Goal: Consume media (video, audio): Consume media (video, audio)

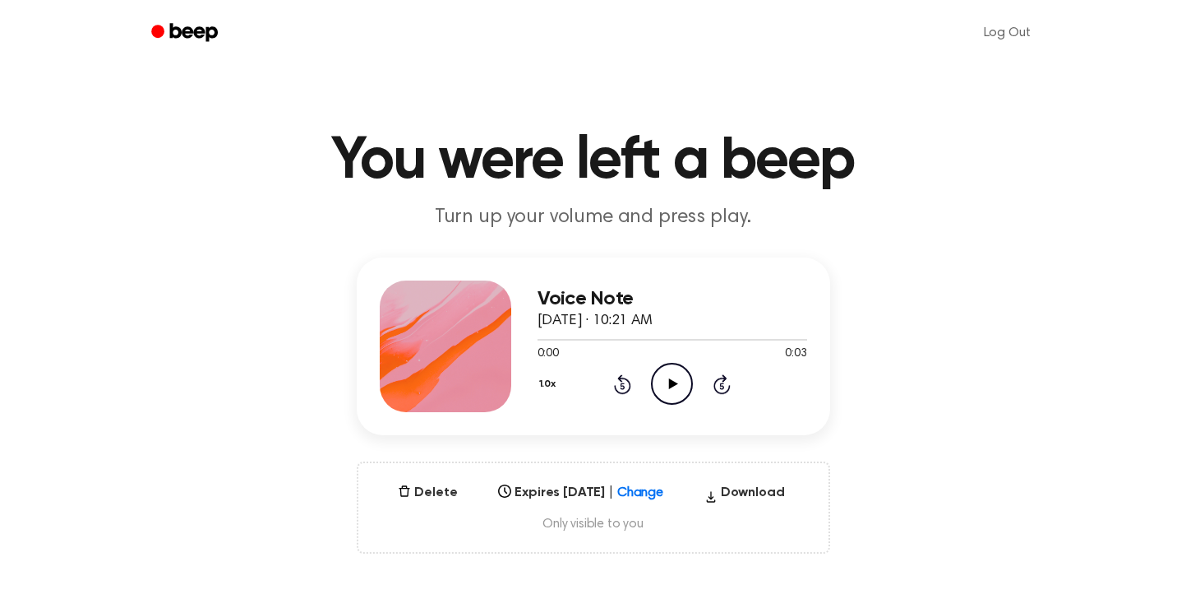
click at [676, 391] on icon "Play Audio" at bounding box center [672, 384] width 42 height 42
click at [686, 366] on icon "Pause Audio" at bounding box center [672, 384] width 42 height 42
click at [625, 393] on icon at bounding box center [622, 384] width 17 height 20
click at [670, 375] on icon "Play Audio" at bounding box center [672, 384] width 42 height 42
click at [674, 386] on icon "Play Audio" at bounding box center [672, 384] width 42 height 42
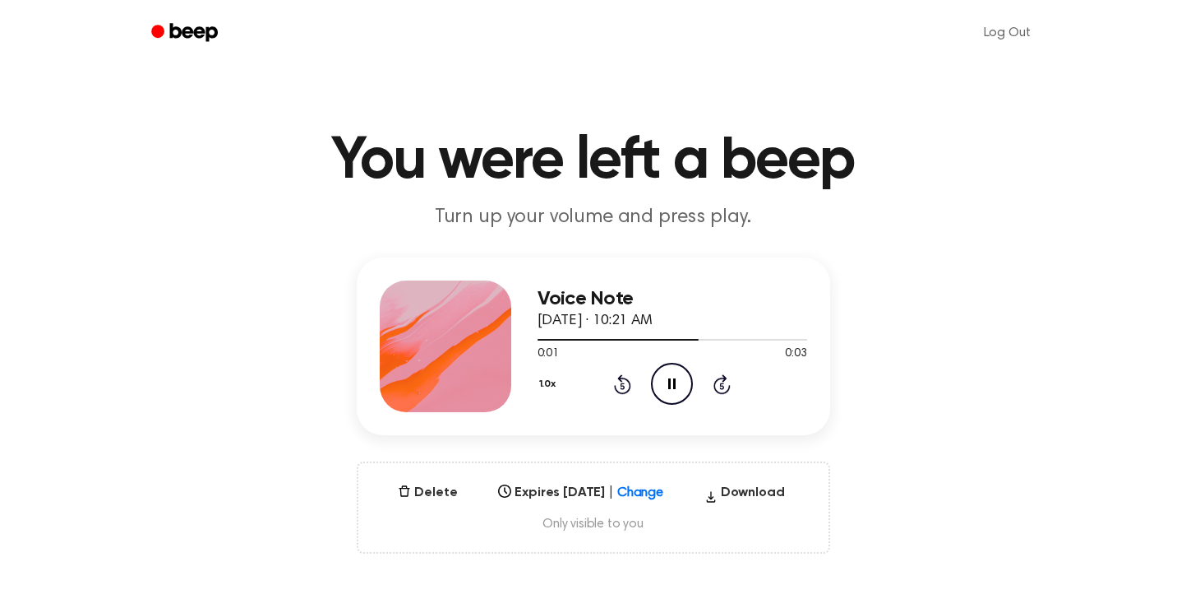
click at [670, 384] on icon at bounding box center [671, 383] width 7 height 11
click at [659, 379] on icon "Play Audio" at bounding box center [672, 384] width 42 height 42
click at [680, 385] on icon "Play Audio" at bounding box center [672, 384] width 42 height 42
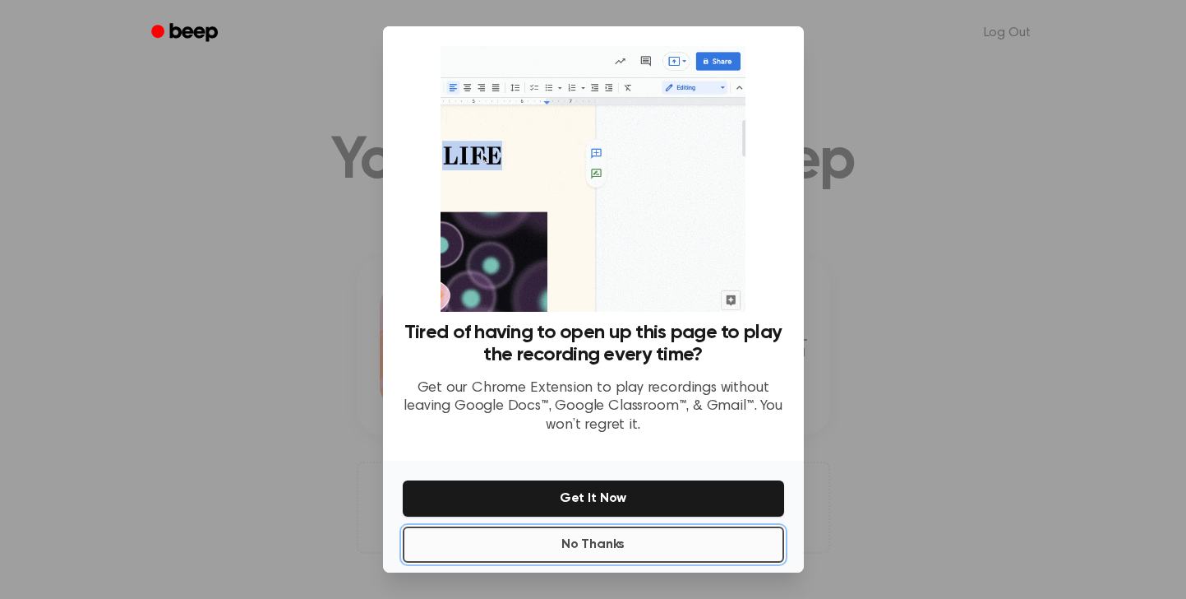
click at [693, 551] on button "No Thanks" at bounding box center [594, 544] width 382 height 36
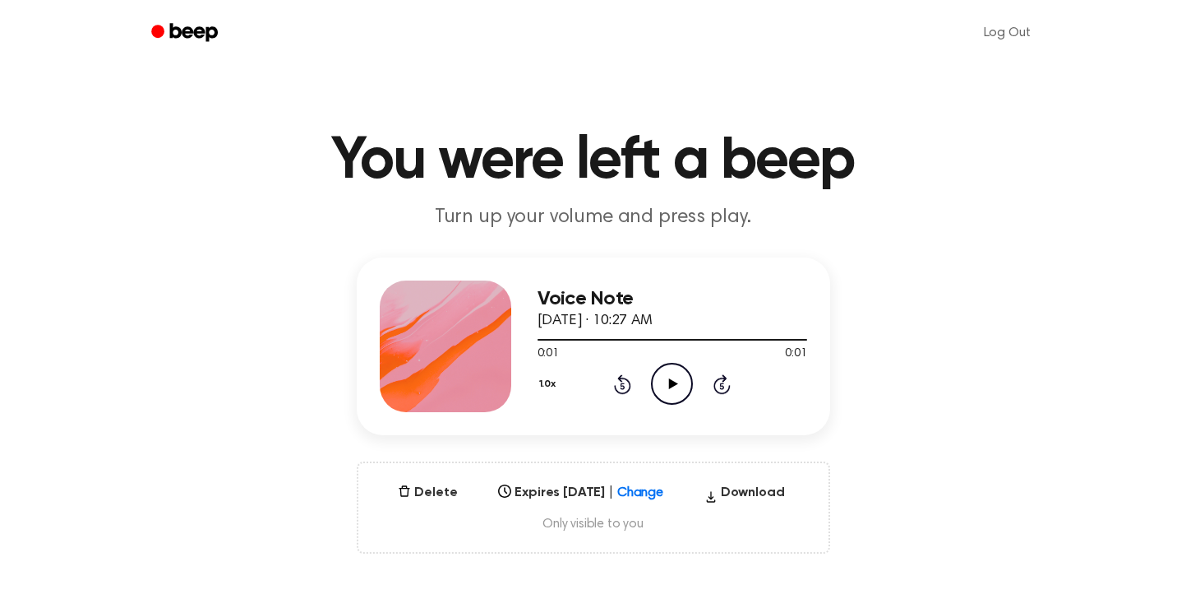
click at [670, 377] on icon "Play Audio" at bounding box center [672, 384] width 42 height 42
click at [655, 377] on icon "Play Audio" at bounding box center [672, 384] width 42 height 42
click at [669, 382] on icon at bounding box center [671, 383] width 7 height 11
click at [671, 384] on icon at bounding box center [673, 383] width 9 height 11
click at [671, 384] on icon "Pause Audio" at bounding box center [672, 384] width 42 height 42
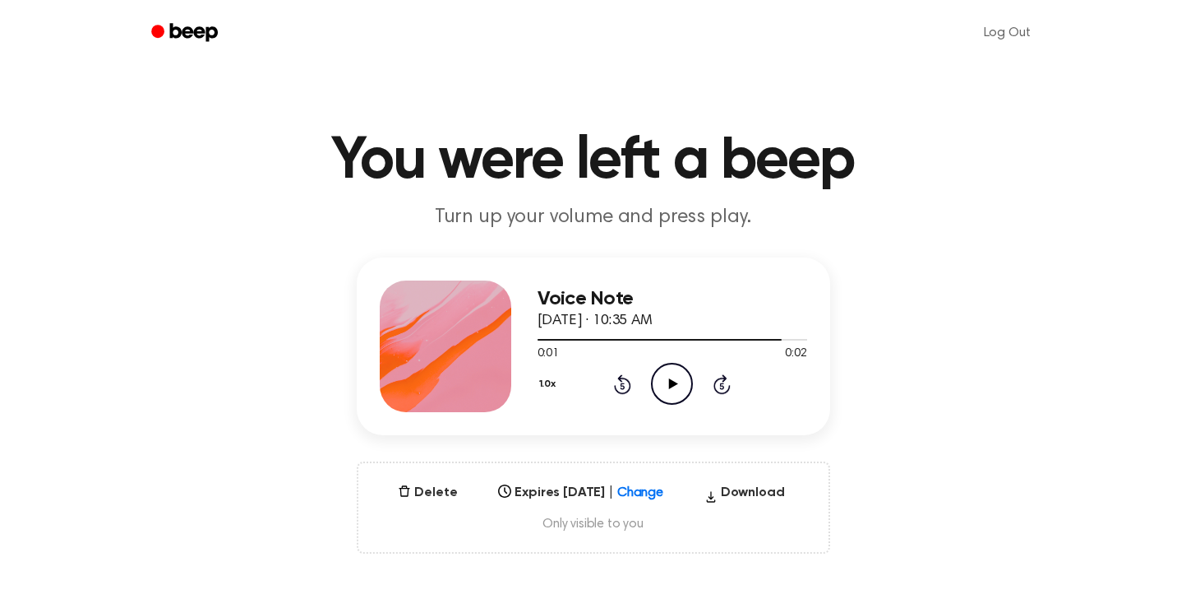
click at [671, 384] on icon at bounding box center [673, 383] width 9 height 11
click at [664, 377] on icon "Play Audio" at bounding box center [672, 384] width 42 height 42
click at [676, 376] on icon "Pause Audio" at bounding box center [672, 384] width 42 height 42
click at [689, 337] on div at bounding box center [673, 338] width 270 height 13
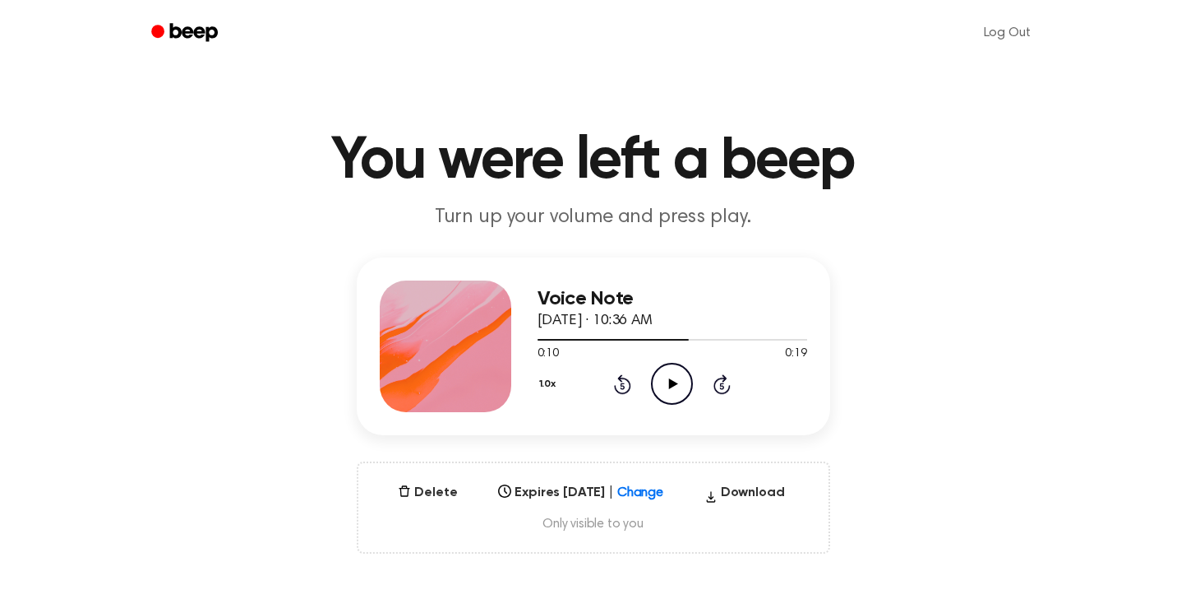
click at [683, 383] on icon "Play Audio" at bounding box center [672, 384] width 42 height 42
click at [677, 377] on icon "Play Audio" at bounding box center [672, 384] width 42 height 42
click at [766, 339] on div at bounding box center [673, 340] width 270 height 2
click at [668, 370] on icon "Play Audio" at bounding box center [672, 384] width 42 height 42
click at [761, 493] on button "Download" at bounding box center [745, 496] width 94 height 26
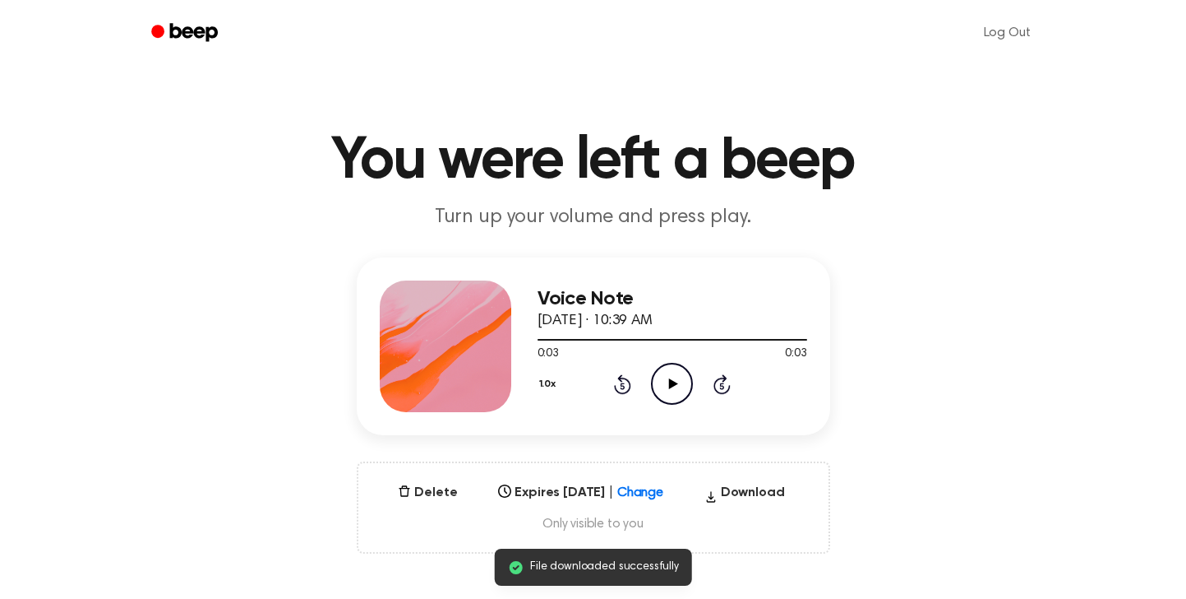
click at [644, 381] on div "1.0x Rewind 5 seconds Play Audio Skip 5 seconds" at bounding box center [673, 384] width 270 height 42
click at [633, 382] on div "1.0x Rewind 5 seconds Play Audio Skip 5 seconds" at bounding box center [673, 384] width 270 height 42
click at [630, 383] on icon at bounding box center [622, 384] width 17 height 20
click at [667, 386] on icon "Play Audio" at bounding box center [672, 384] width 42 height 42
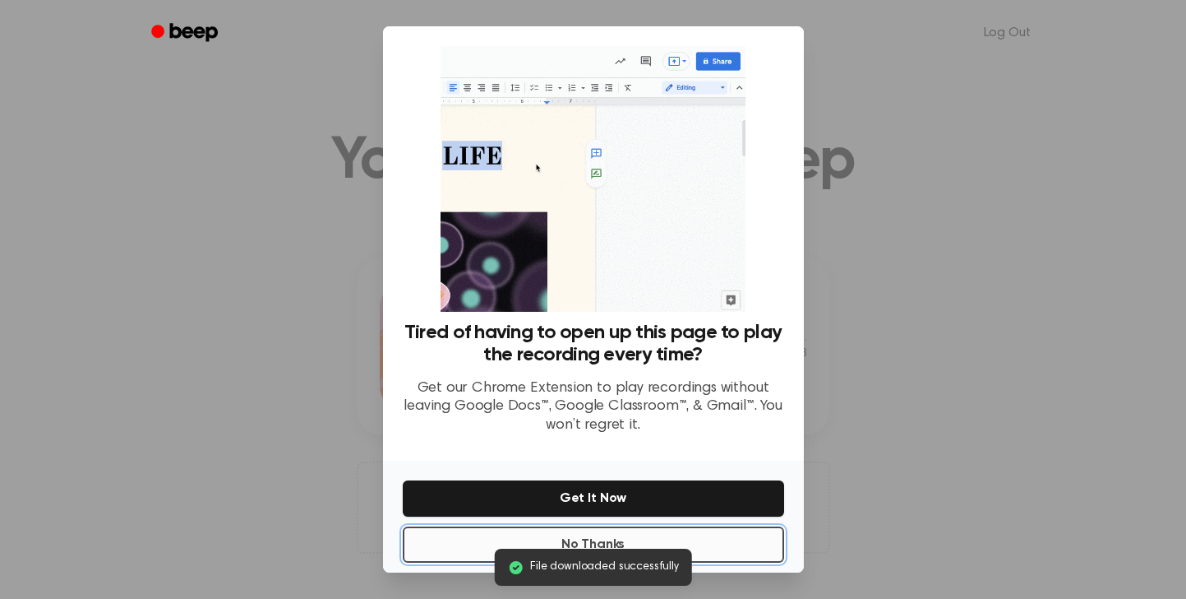
click at [681, 538] on button "No Thanks" at bounding box center [594, 544] width 382 height 36
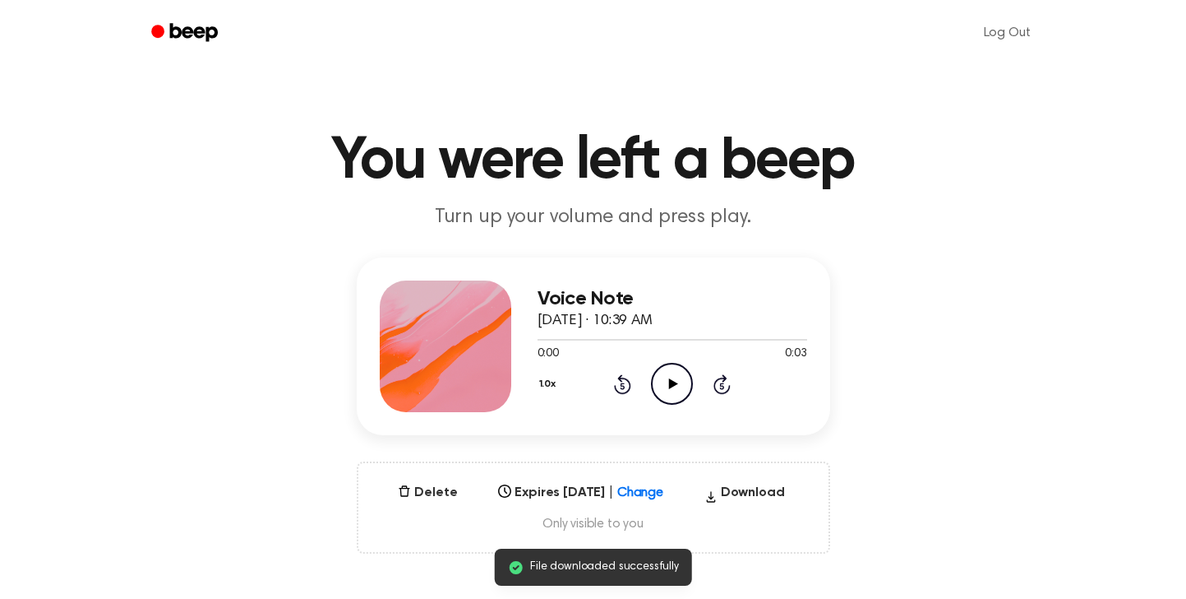
click at [666, 387] on icon "Play Audio" at bounding box center [672, 384] width 42 height 42
click at [670, 386] on icon at bounding box center [671, 383] width 7 height 11
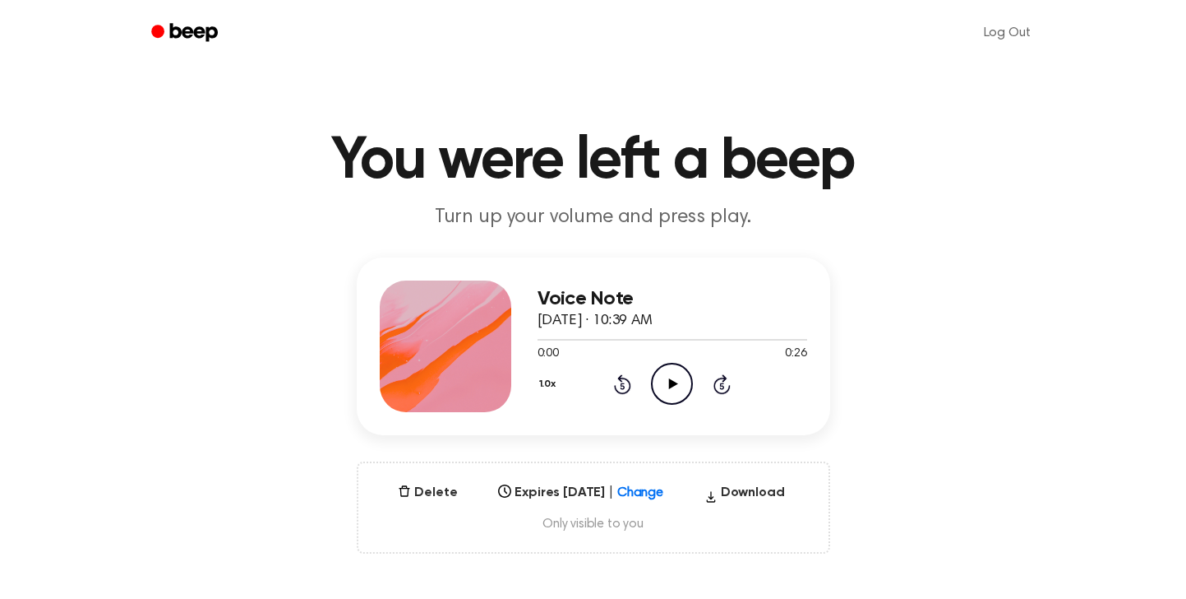
click at [669, 368] on icon "Play Audio" at bounding box center [672, 384] width 42 height 42
click at [746, 334] on div at bounding box center [673, 338] width 270 height 13
click at [734, 479] on div "Delete Expires [DATE] | Change Select... Download Only visible to you" at bounding box center [594, 507] width 474 height 92
click at [784, 487] on button "Download" at bounding box center [745, 496] width 94 height 26
